Goal: Task Accomplishment & Management: Manage account settings

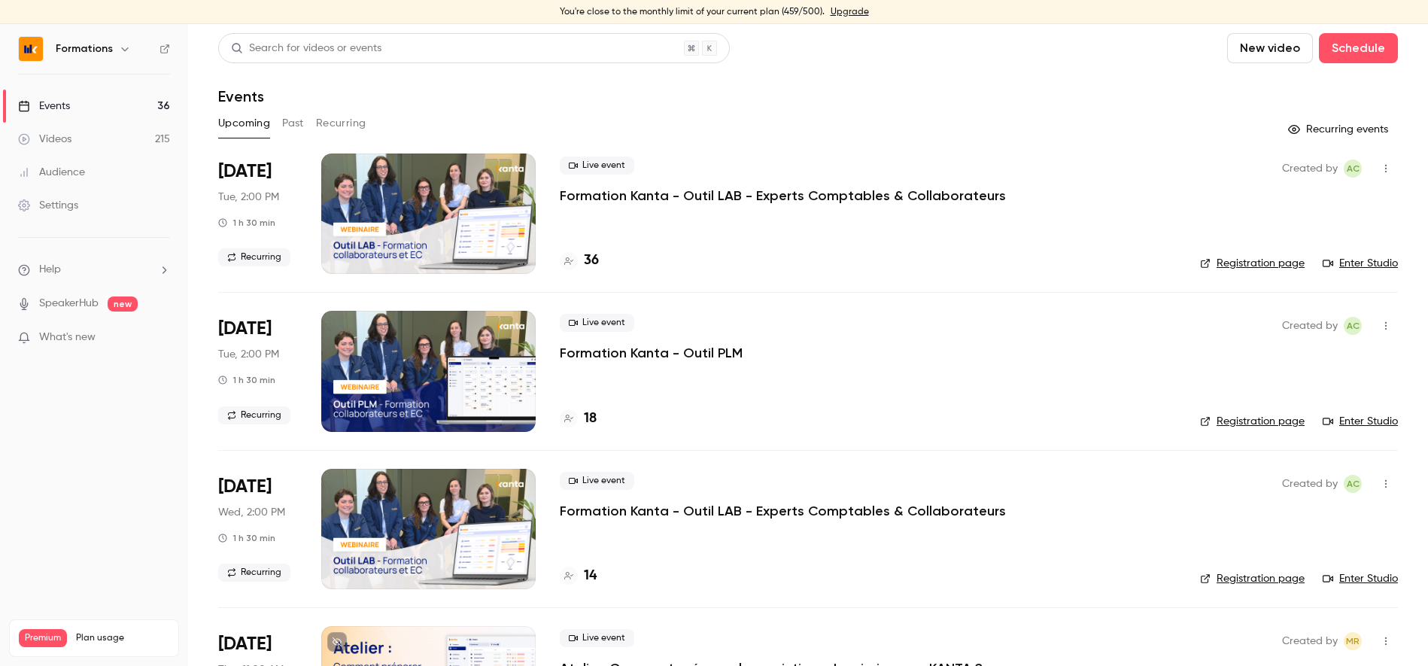
scroll to position [29, 0]
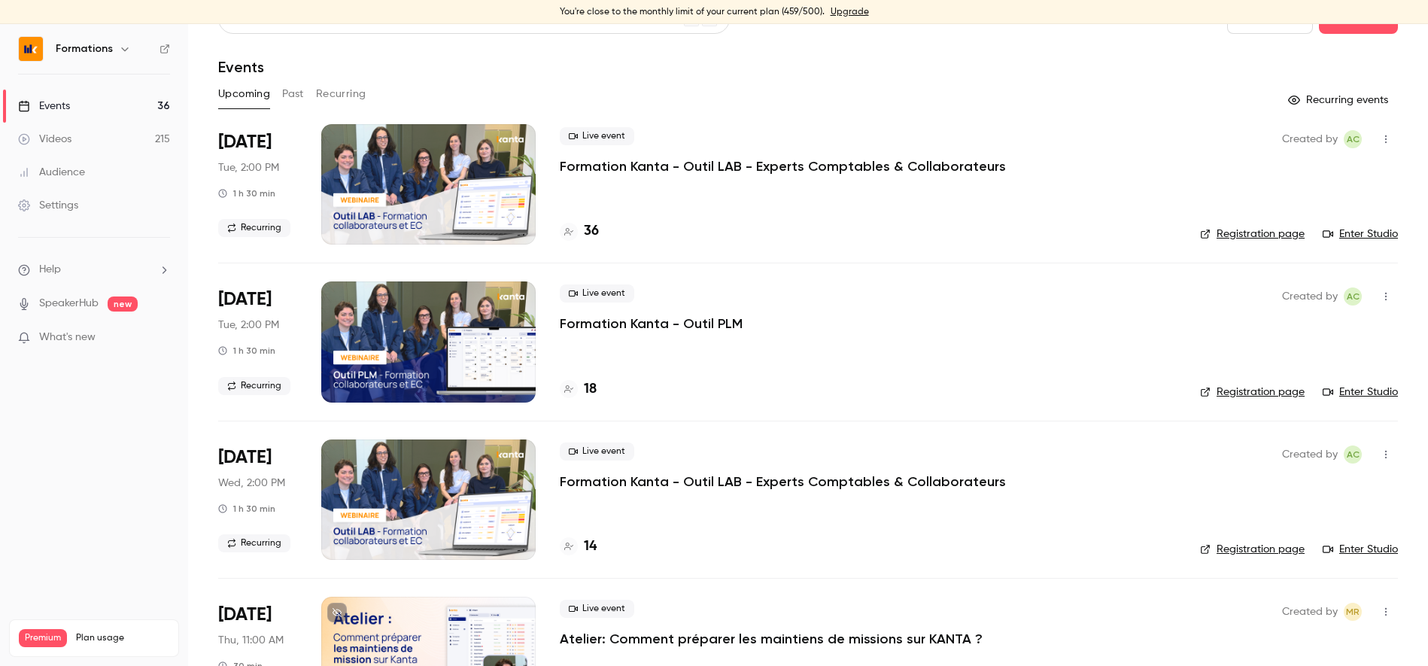
click at [716, 128] on div "Live event Formation Kanta - Outil LAB - Experts Comptables & Collaborateurs" at bounding box center [868, 151] width 616 height 48
click at [689, 369] on div "Live event Formation Kanta - Outil PLM 18" at bounding box center [868, 341] width 616 height 120
click at [118, 132] on link "Videos 215" at bounding box center [94, 139] width 188 height 33
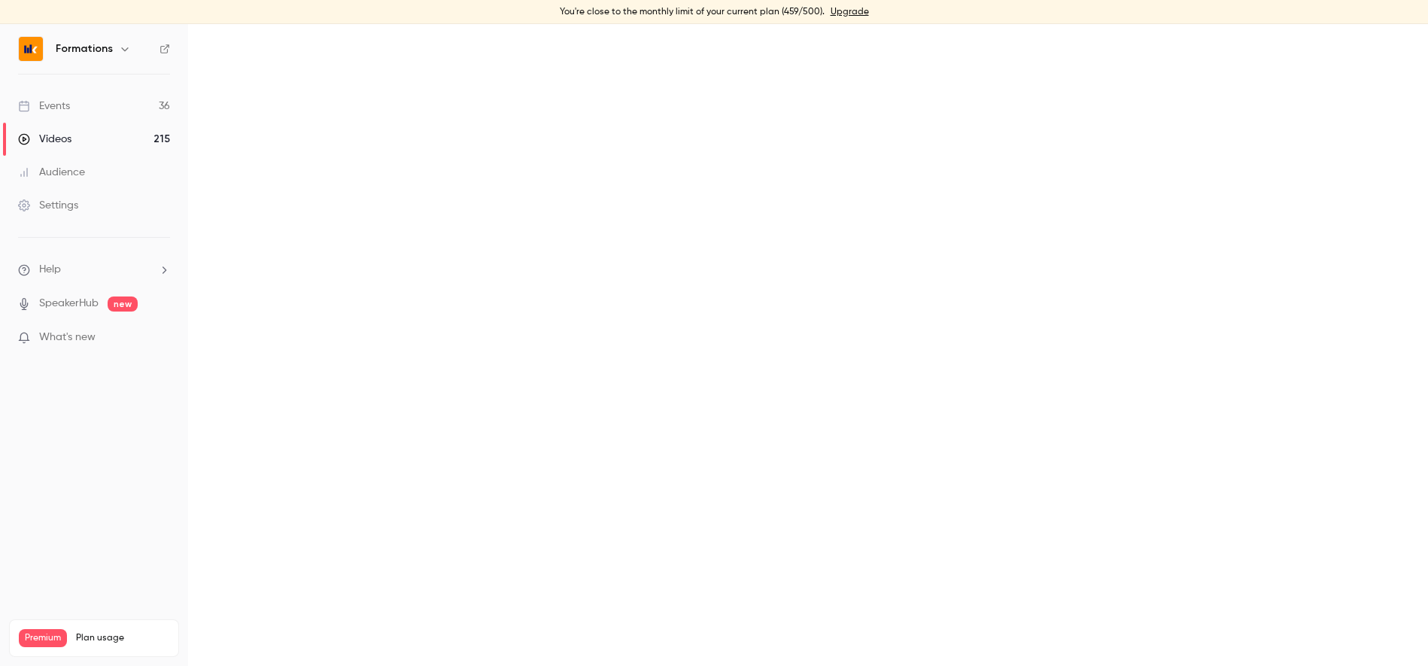
click at [115, 107] on link "Events 36" at bounding box center [94, 106] width 188 height 33
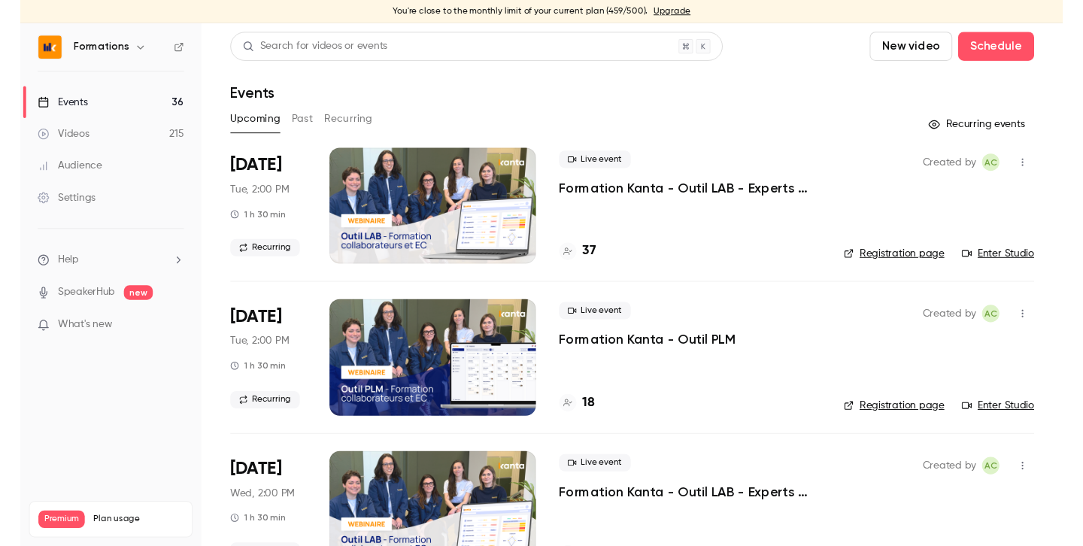
scroll to position [39, 0]
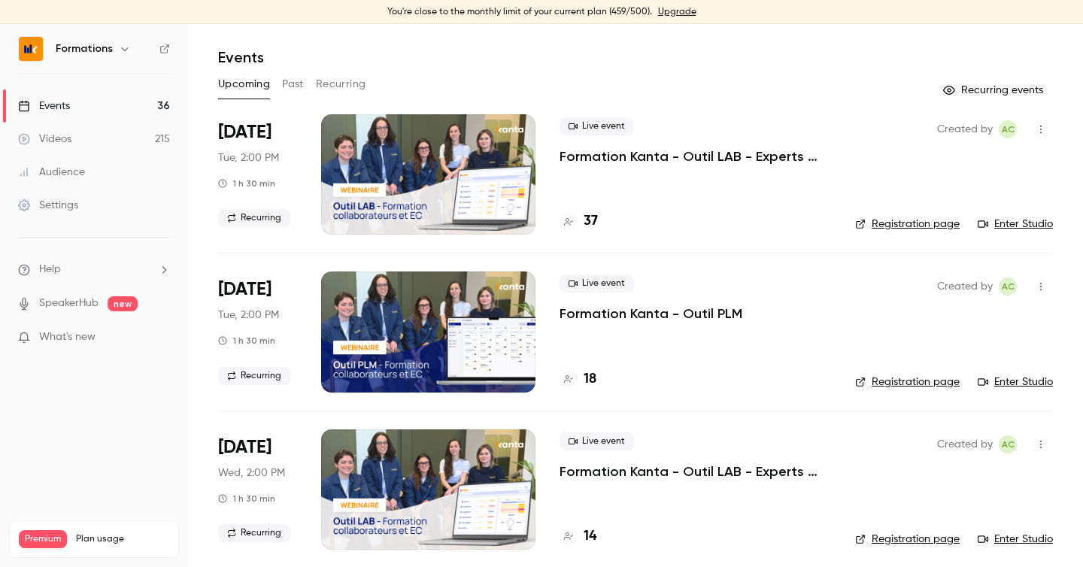
click at [732, 372] on div "18" at bounding box center [696, 379] width 272 height 20
click at [1001, 377] on link "Enter Studio" at bounding box center [1015, 382] width 75 height 15
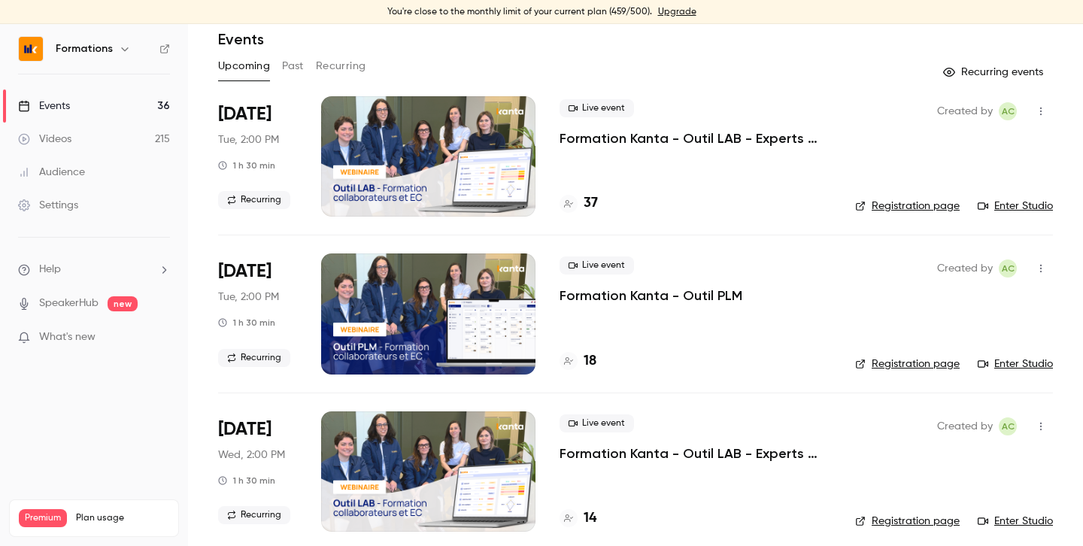
scroll to position [79, 0]
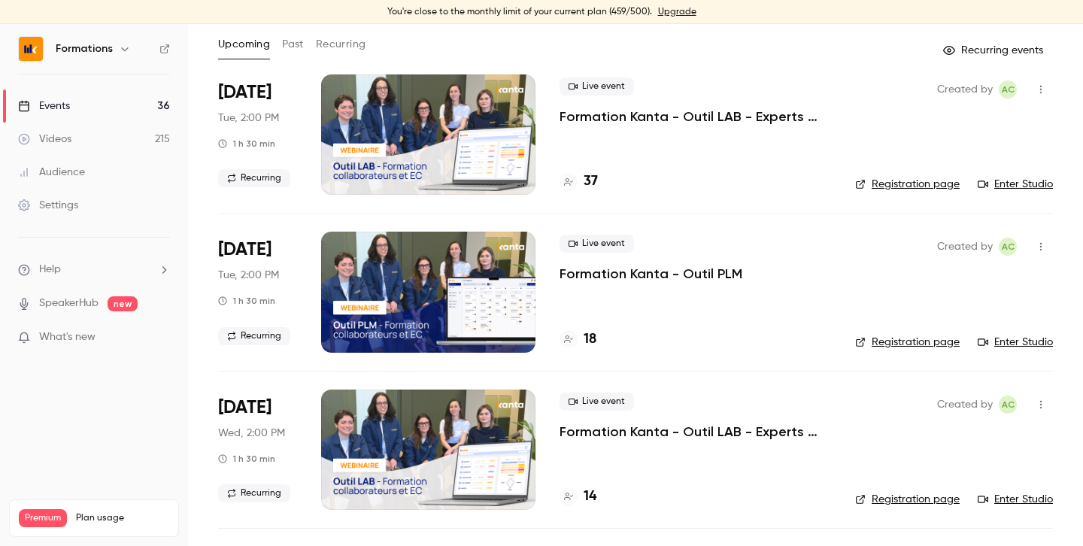
click at [143, 102] on link "Events 36" at bounding box center [94, 106] width 188 height 33
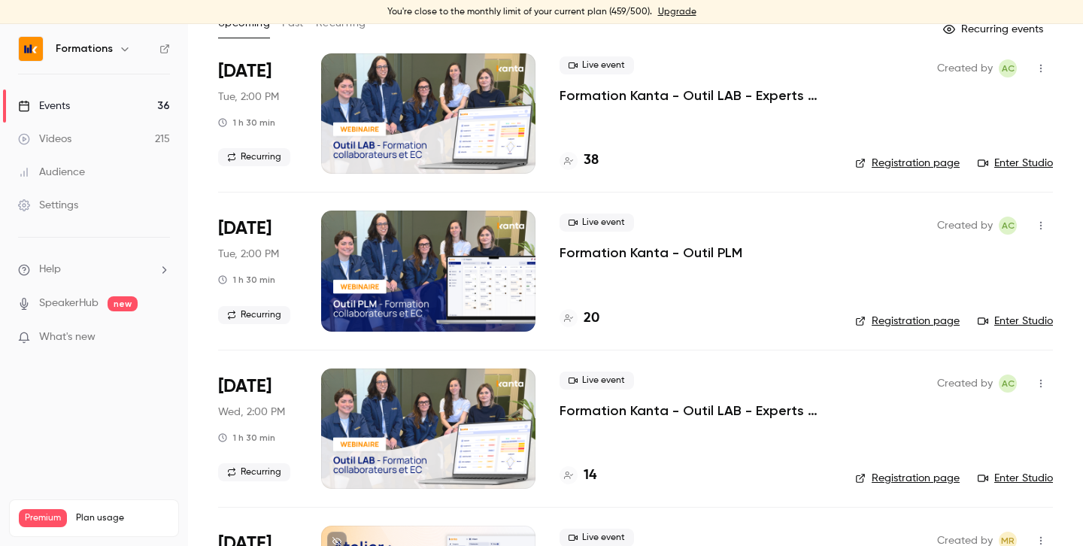
click at [596, 313] on h4 "20" at bounding box center [592, 318] width 16 height 20
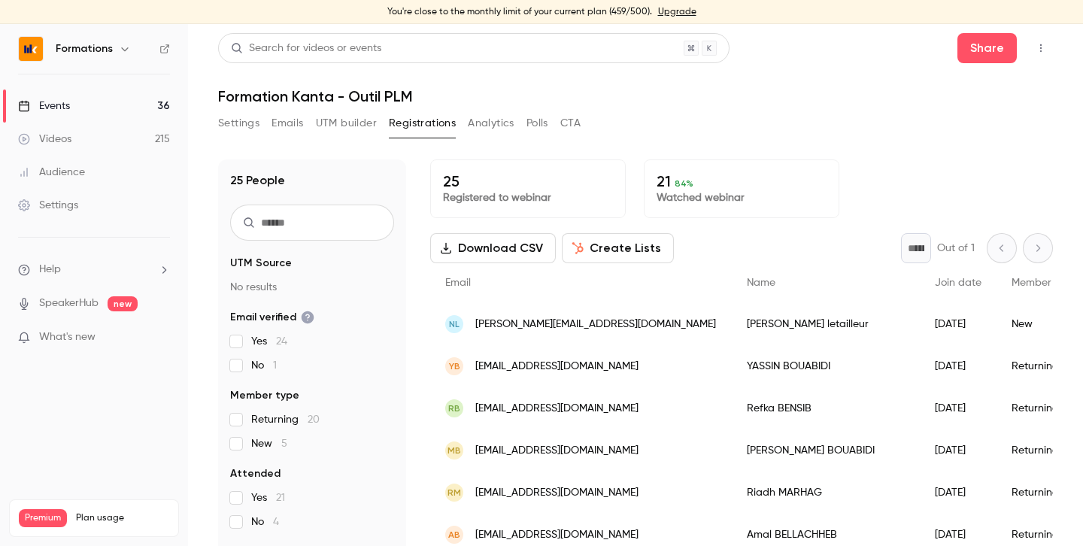
click at [530, 129] on button "Polls" at bounding box center [538, 123] width 22 height 24
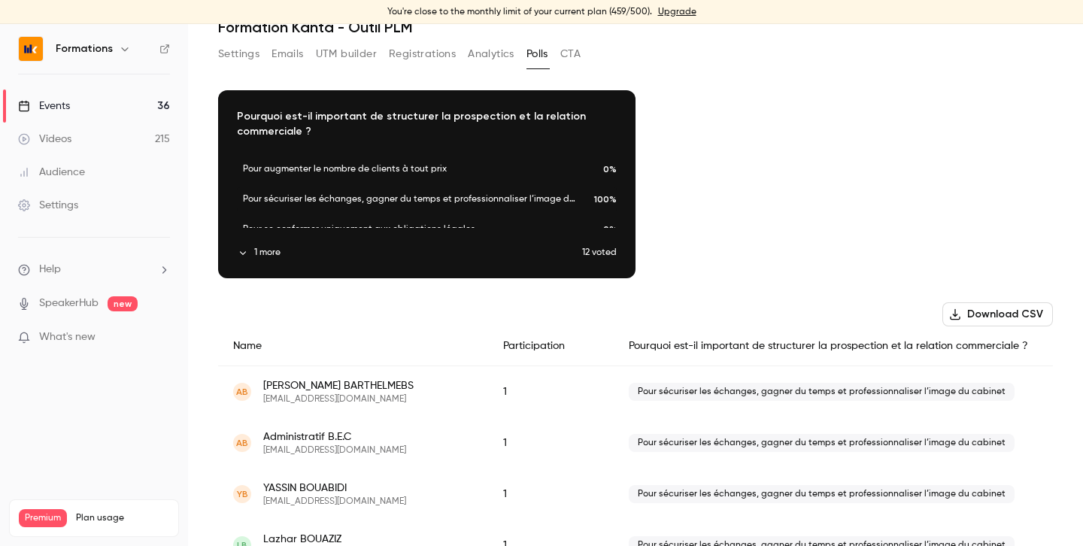
scroll to position [81, 0]
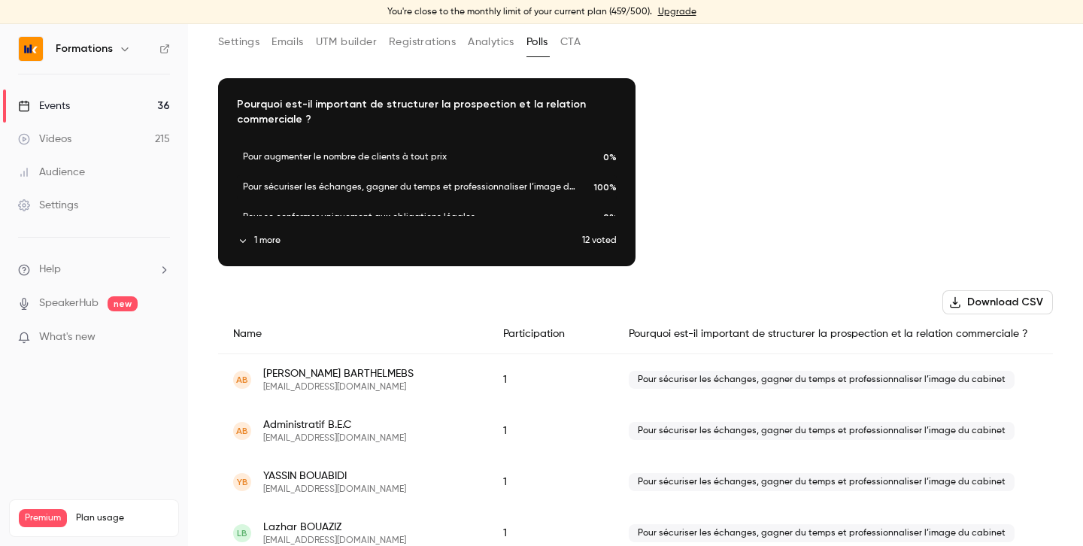
click at [480, 42] on button "Analytics" at bounding box center [491, 42] width 47 height 24
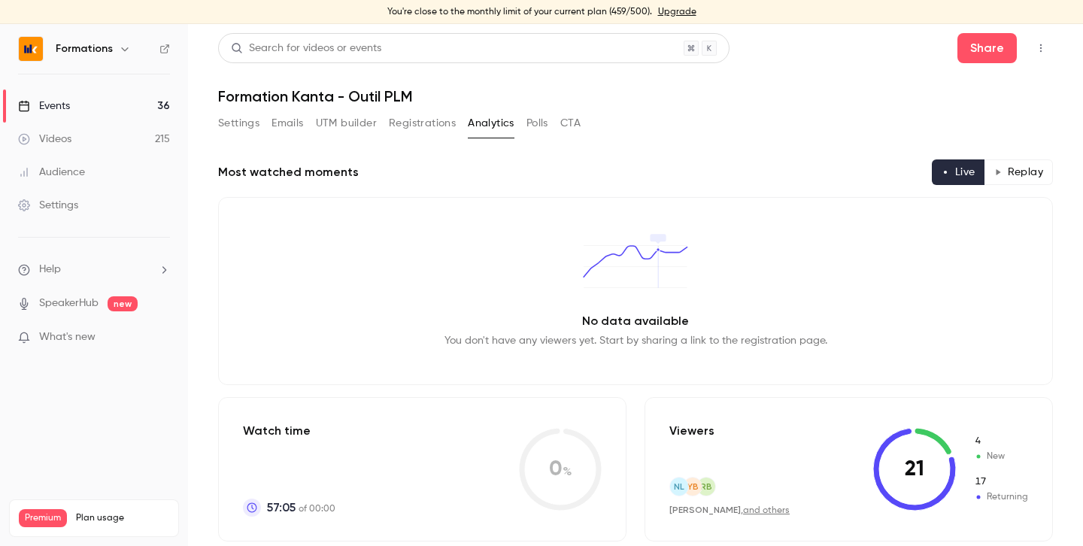
click at [531, 117] on button "Polls" at bounding box center [538, 123] width 22 height 24
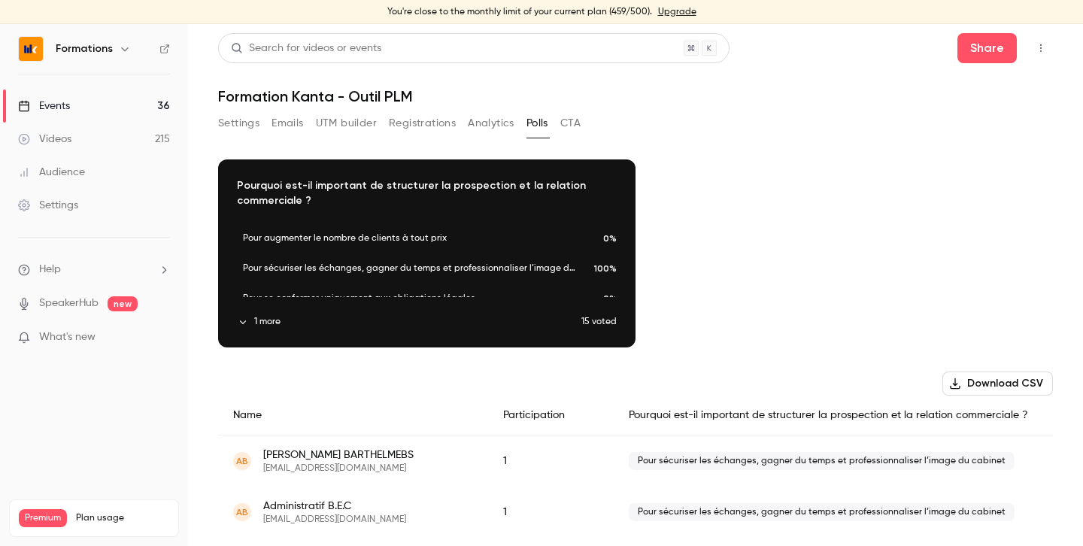
click at [662, 124] on div "Settings Emails UTM builder Registrations Analytics Polls CTA" at bounding box center [635, 126] width 835 height 30
click at [473, 123] on button "Analytics" at bounding box center [491, 123] width 47 height 24
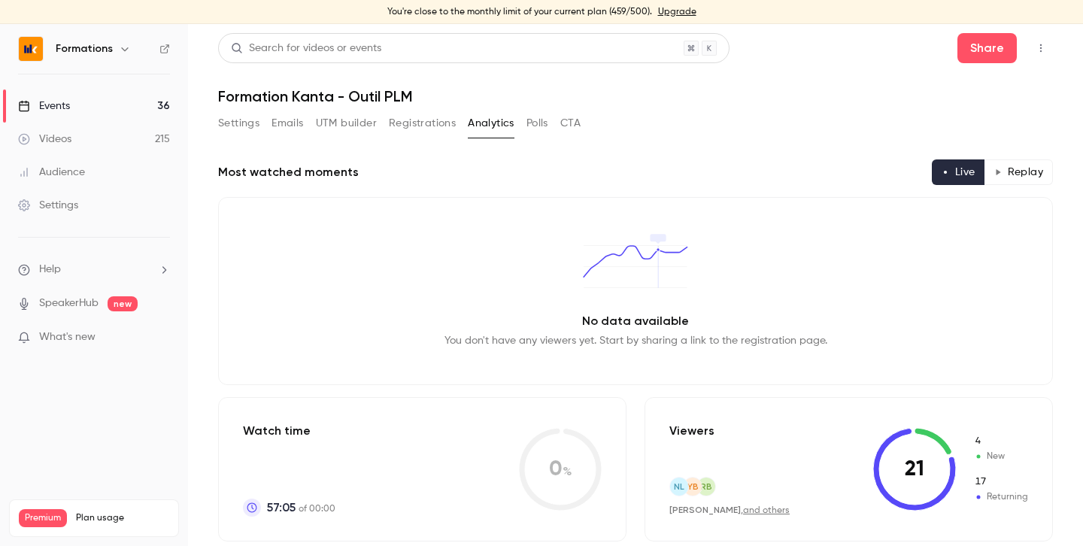
click at [530, 118] on button "Polls" at bounding box center [538, 123] width 22 height 24
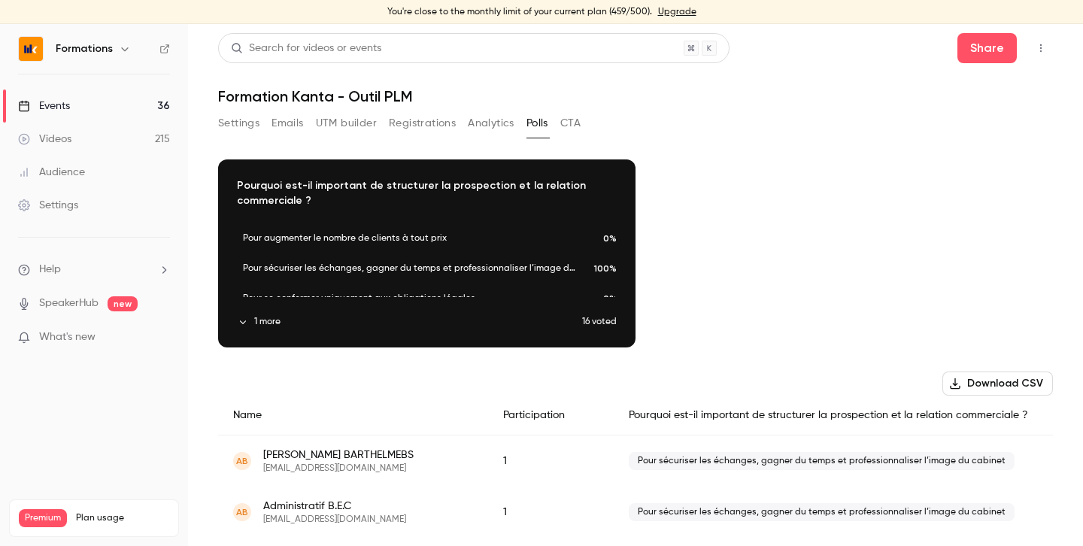
click at [493, 132] on button "Analytics" at bounding box center [491, 123] width 47 height 24
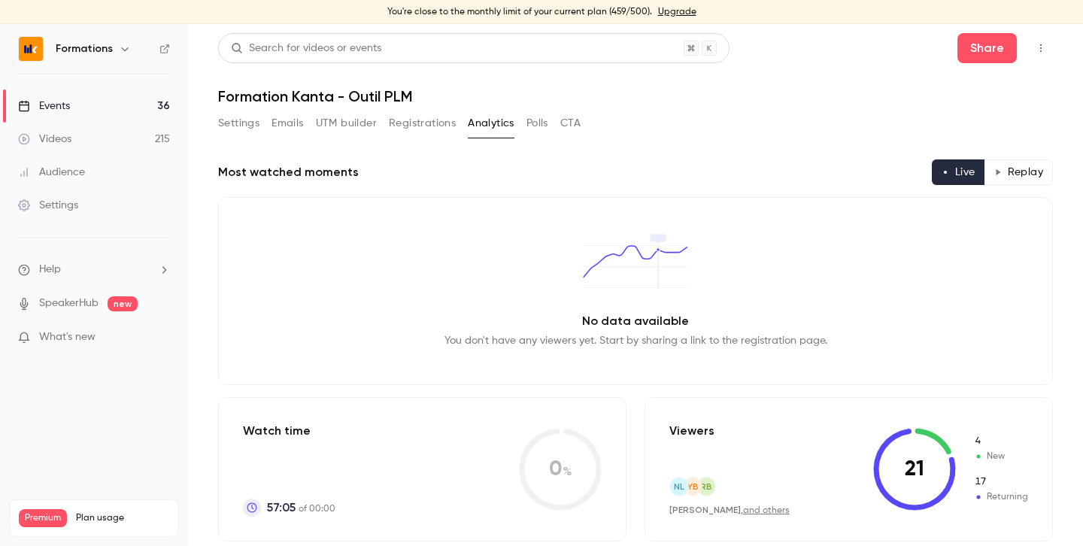
click at [530, 122] on button "Polls" at bounding box center [538, 123] width 22 height 24
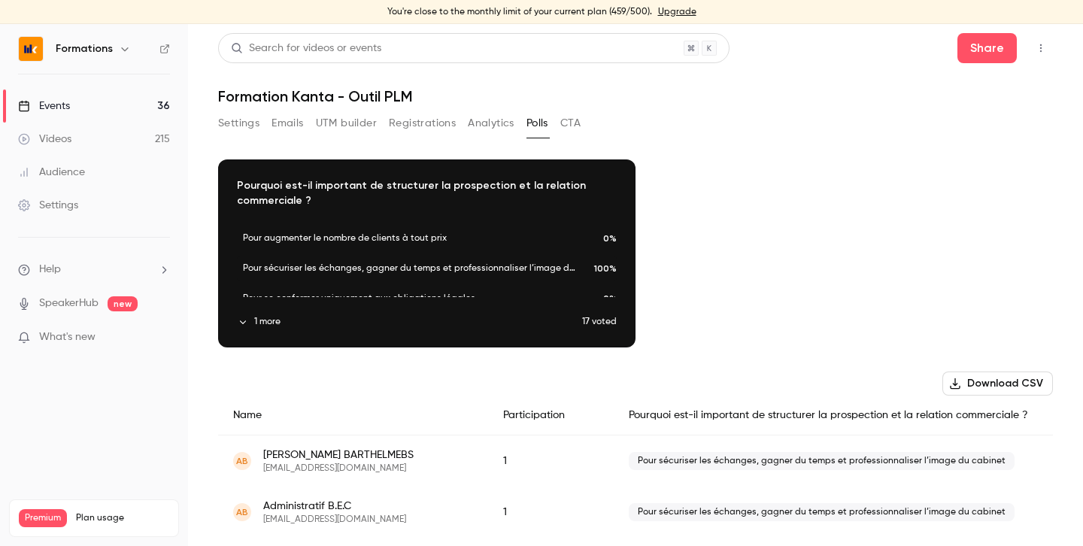
click at [496, 119] on button "Analytics" at bounding box center [491, 123] width 47 height 24
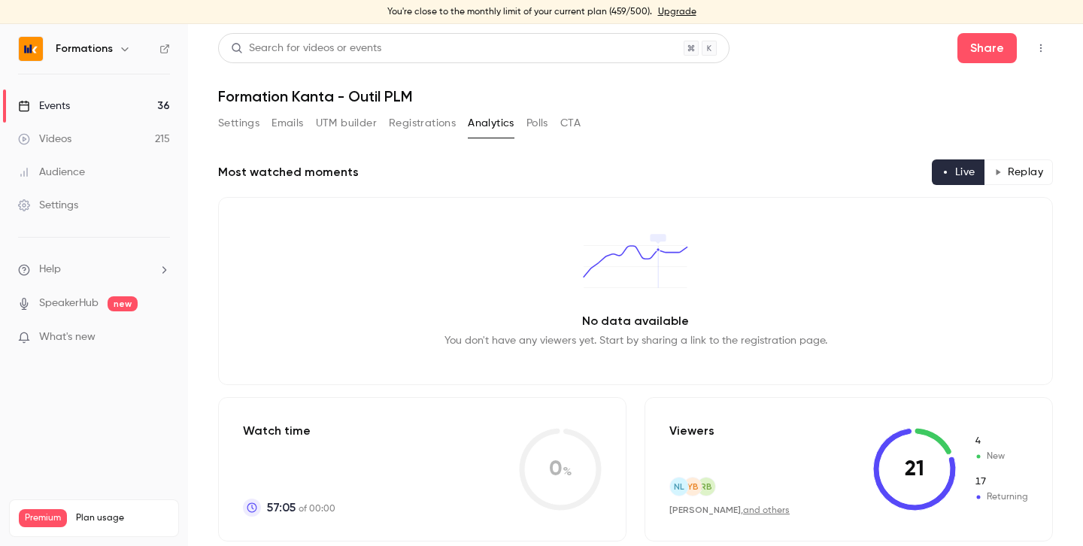
click at [530, 120] on button "Polls" at bounding box center [538, 123] width 22 height 24
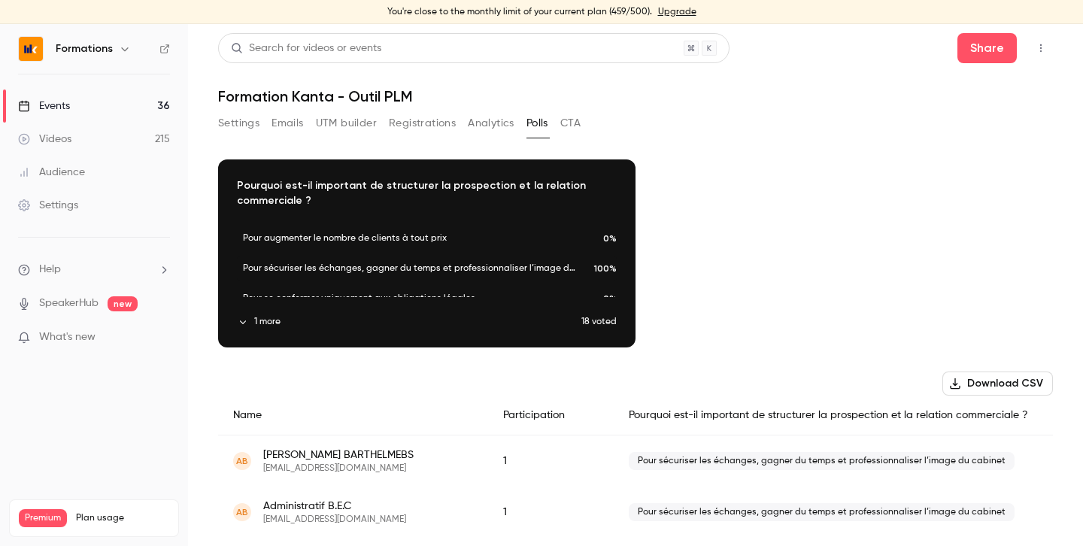
click at [504, 125] on button "Analytics" at bounding box center [491, 123] width 47 height 24
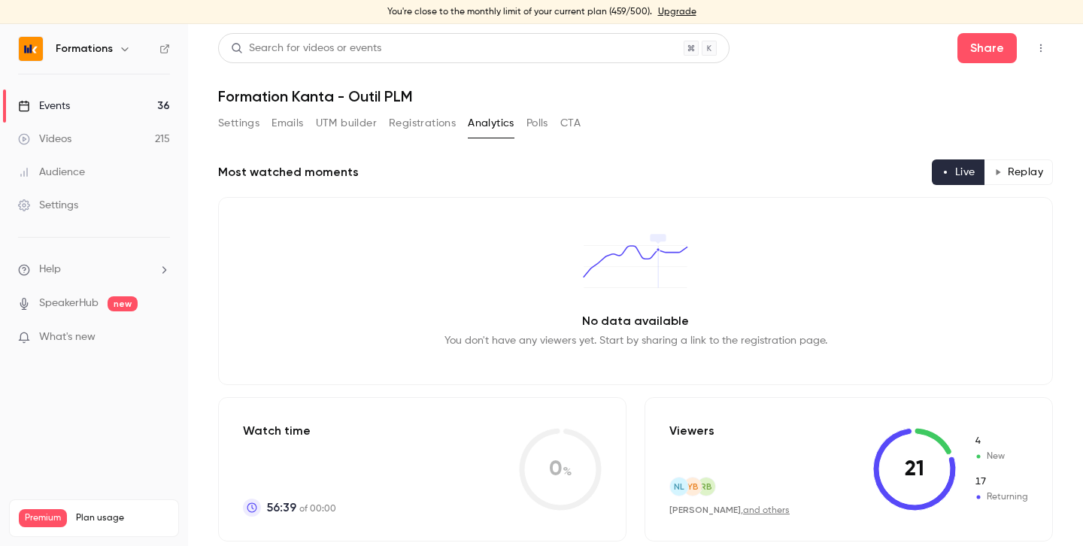
click at [530, 123] on button "Polls" at bounding box center [538, 123] width 22 height 24
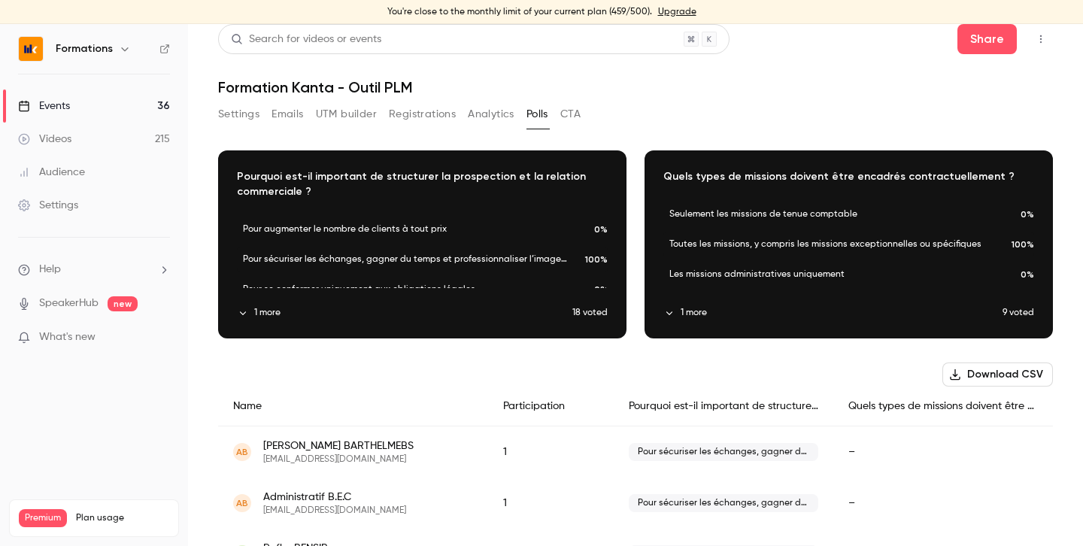
scroll to position [11, 0]
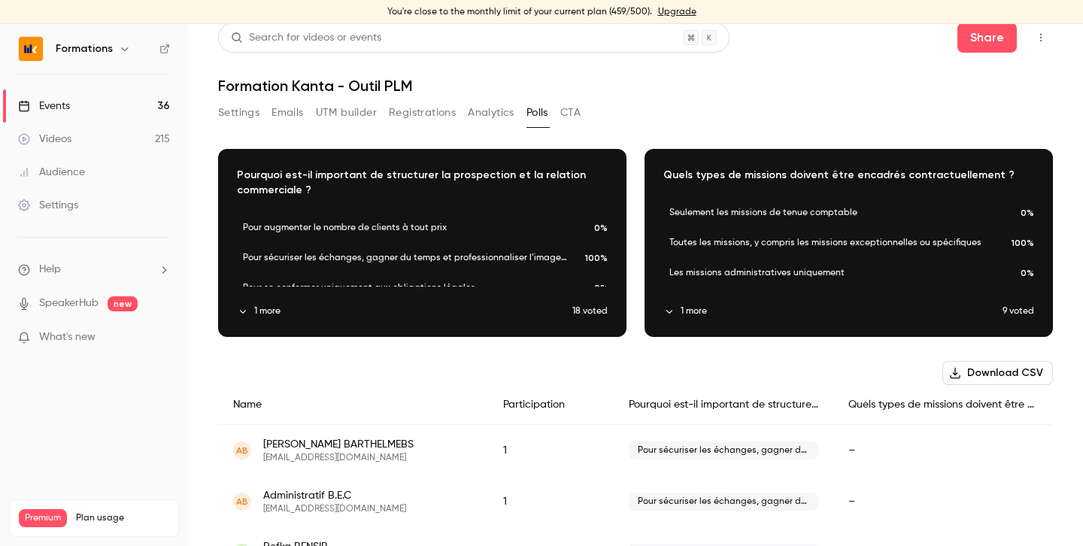
click at [482, 118] on button "Analytics" at bounding box center [491, 113] width 47 height 24
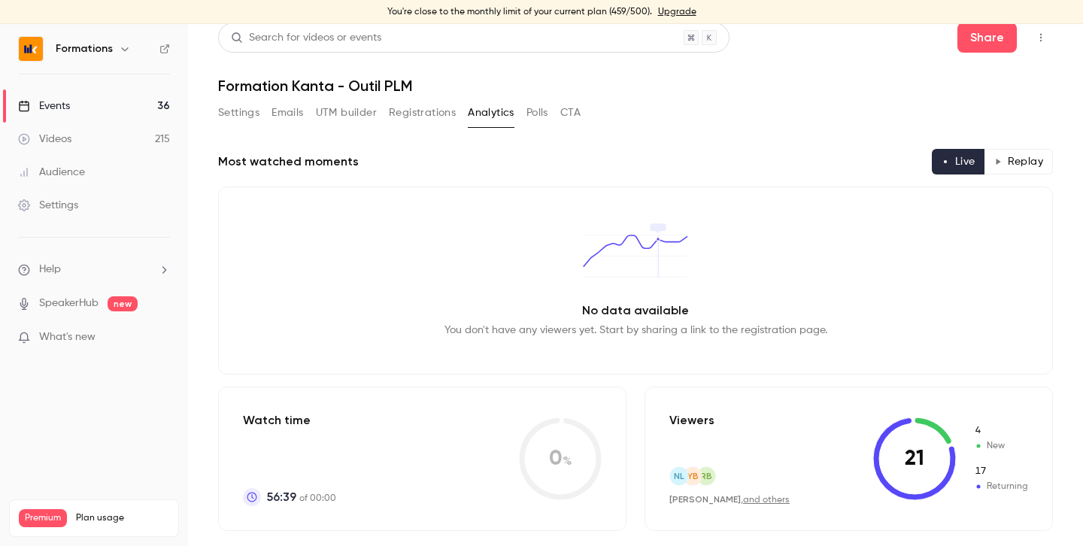
click at [539, 114] on button "Polls" at bounding box center [538, 113] width 22 height 24
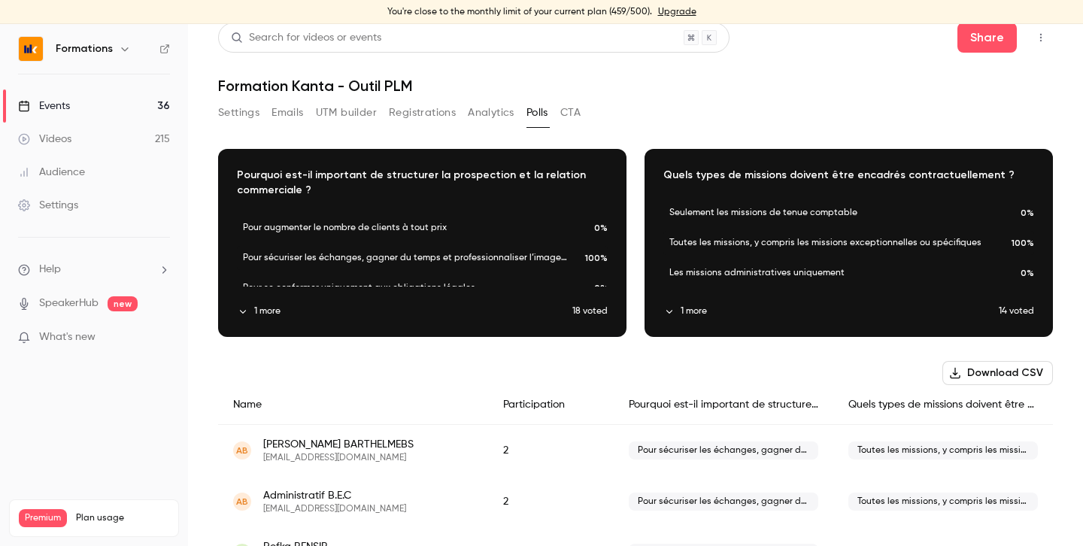
scroll to position [35, 0]
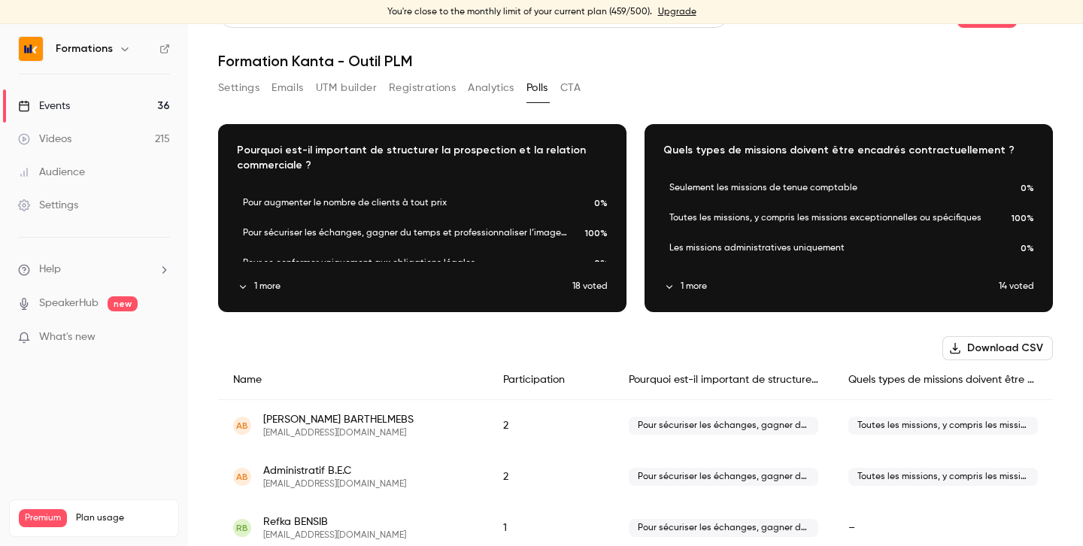
click at [400, 93] on button "Registrations" at bounding box center [422, 88] width 67 height 24
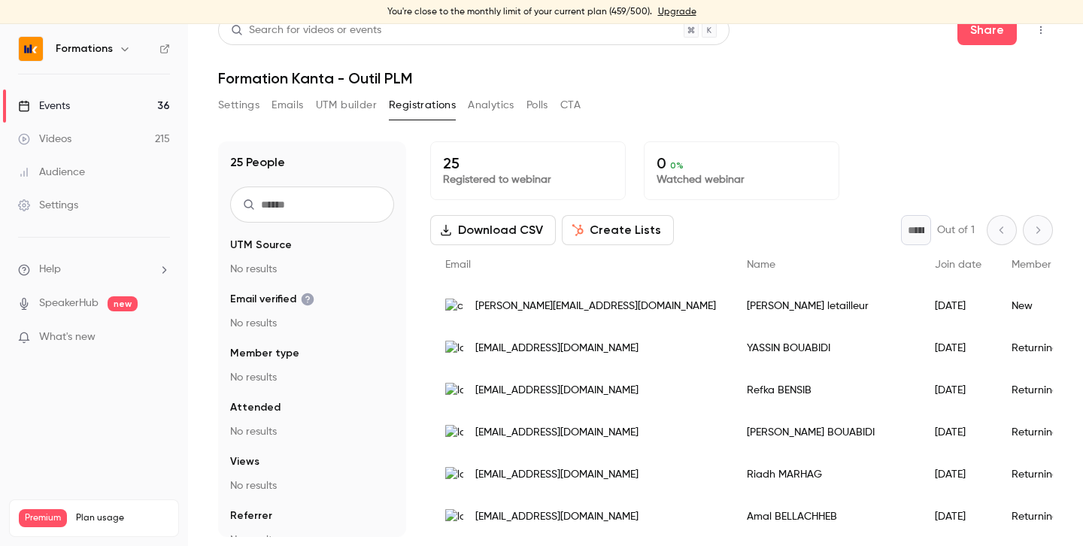
scroll to position [18, 0]
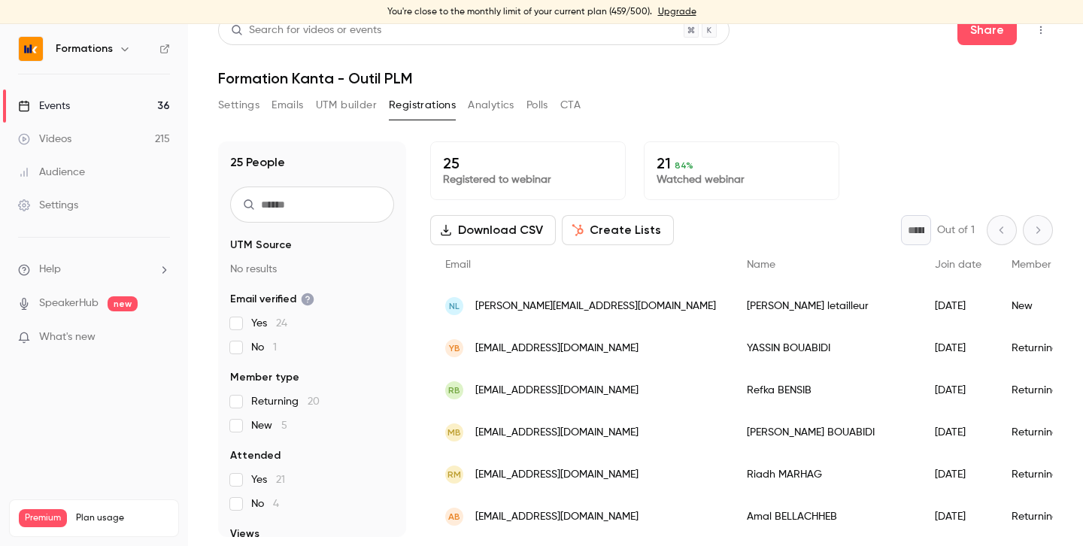
click at [542, 102] on button "Polls" at bounding box center [538, 105] width 22 height 24
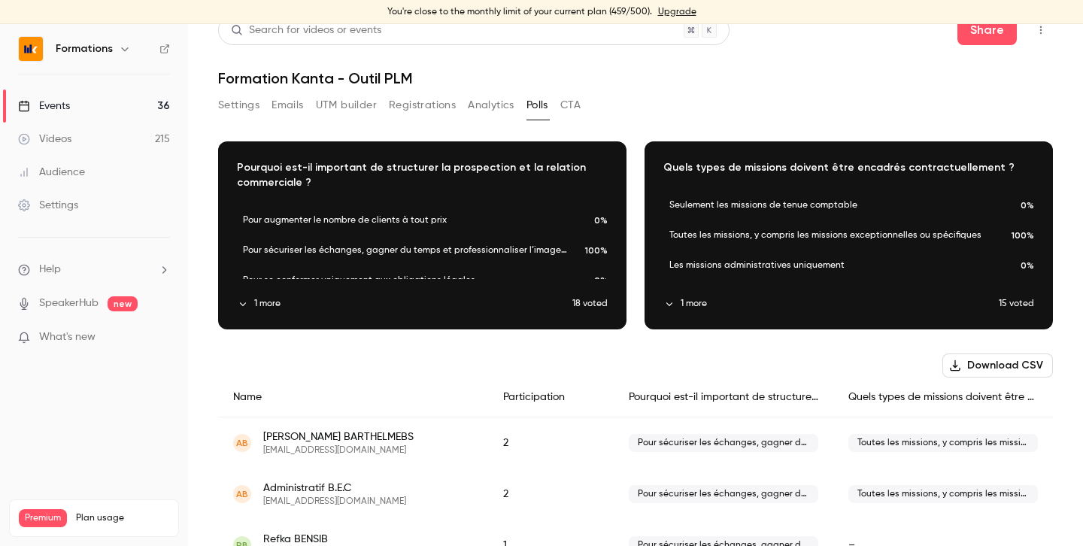
scroll to position [44, 0]
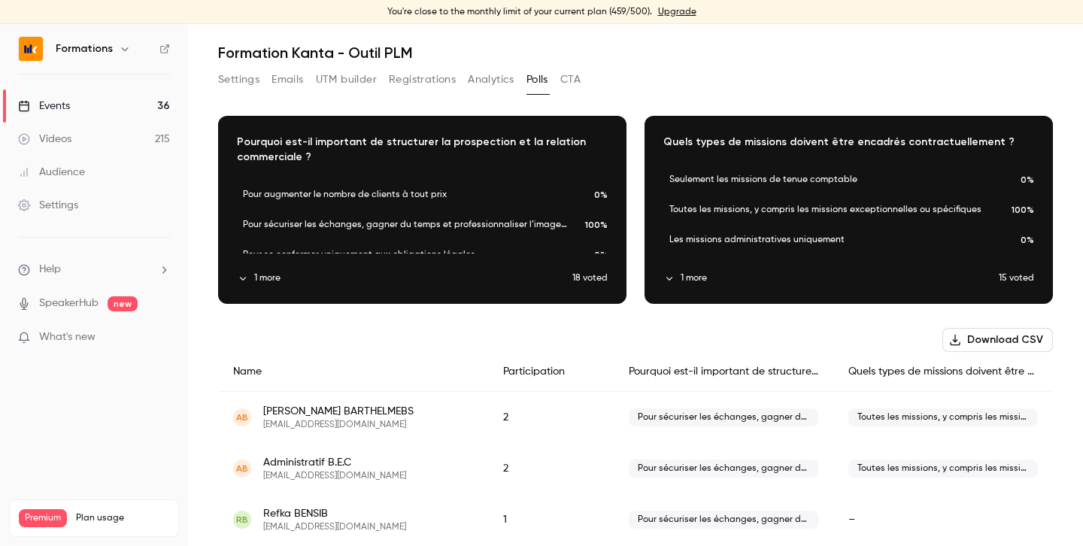
click at [421, 80] on button "Registrations" at bounding box center [422, 80] width 67 height 24
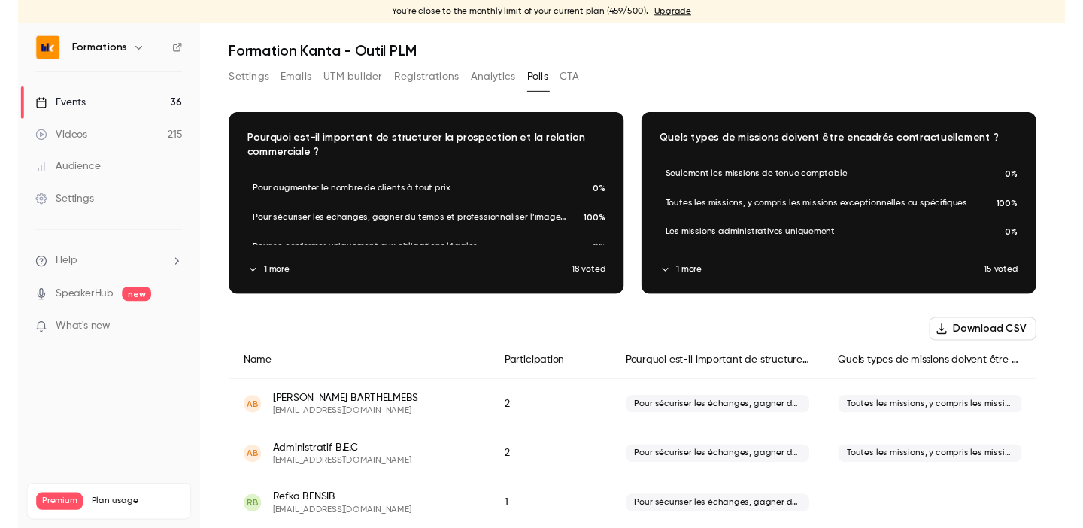
scroll to position [18, 0]
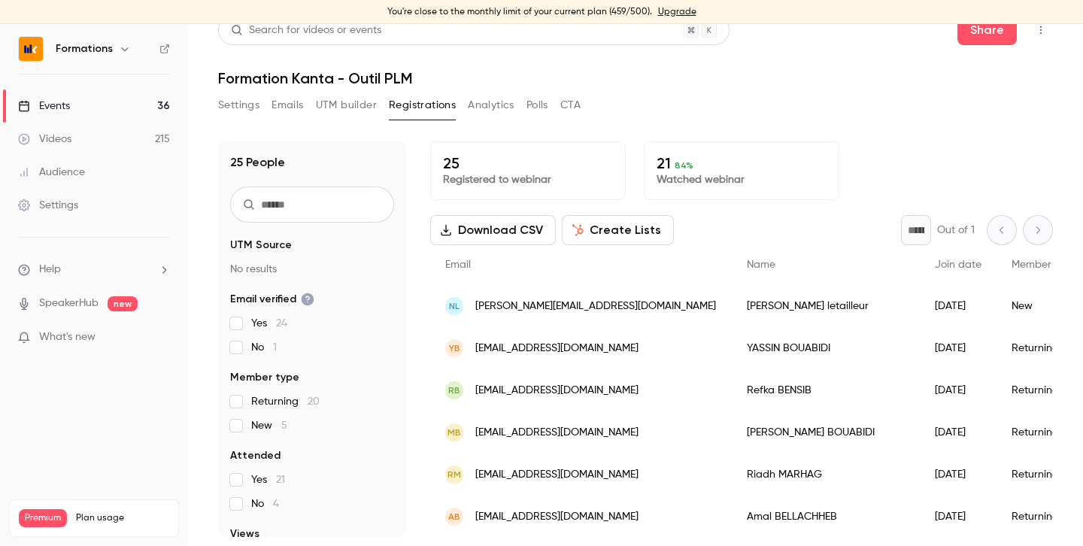
click at [544, 105] on button "Polls" at bounding box center [538, 105] width 22 height 24
